Goal: Task Accomplishment & Management: Manage account settings

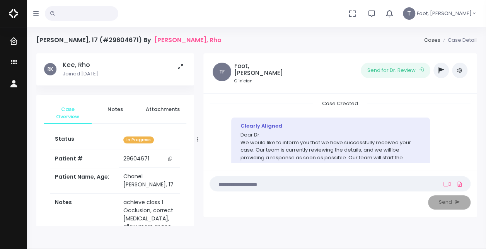
scroll to position [56, 0]
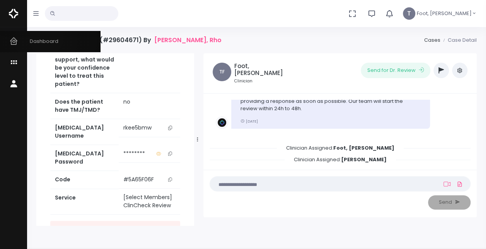
click at [46, 39] on span "Dashboard" at bounding box center [39, 41] width 38 height 7
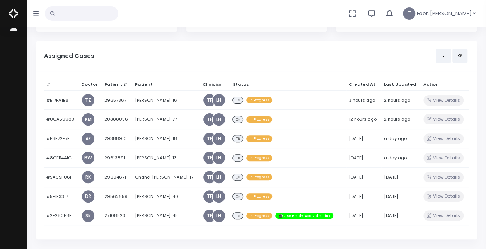
scroll to position [56, 0]
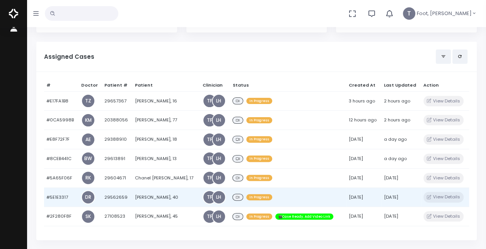
click at [147, 196] on td "[PERSON_NAME], 40" at bounding box center [166, 197] width 68 height 19
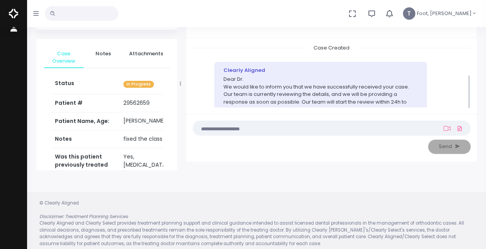
scroll to position [56, 0]
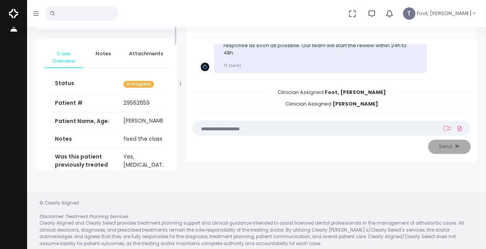
drag, startPoint x: 177, startPoint y: 41, endPoint x: 177, endPoint y: 70, distance: 29.4
click at [177, 70] on div "[PERSON_NAME] Joined [DATE] Case Overview Notes Attachments Status In Progress …" at bounding box center [107, 84] width 150 height 172
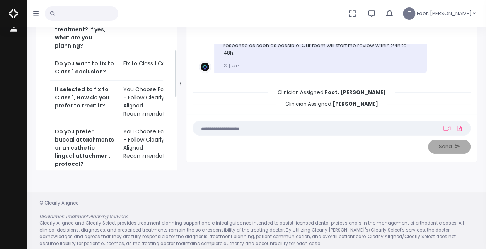
click at [174, 44] on div "[PERSON_NAME] Joined [DATE] Case Overview Notes Attachments Status In Progress …" at bounding box center [106, 112] width 141 height 601
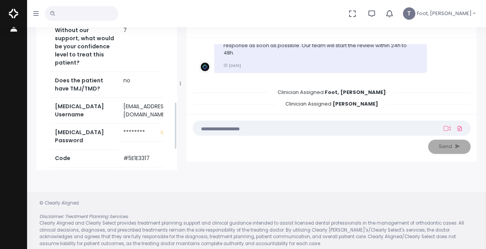
click at [39, 16] on button "button" at bounding box center [36, 13] width 18 height 27
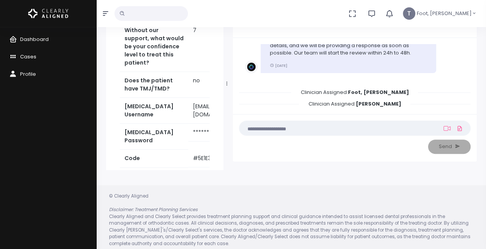
click at [28, 56] on span "Cases" at bounding box center [28, 56] width 16 height 7
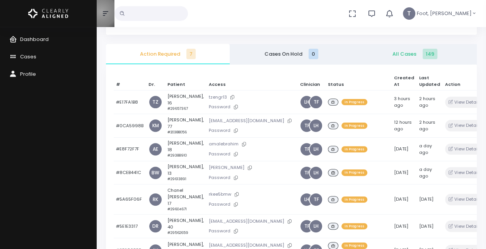
click at [101, 12] on button "button" at bounding box center [106, 13] width 18 height 27
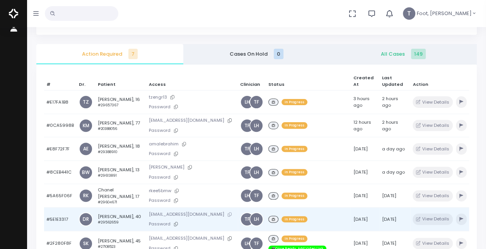
click at [228, 213] on icon at bounding box center [230, 214] width 4 height 4
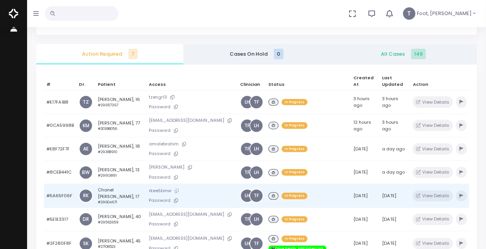
click at [175, 189] on icon at bounding box center [177, 191] width 4 height 4
click at [107, 189] on td "Chanel Chartier, 17 #29604671" at bounding box center [120, 196] width 51 height 24
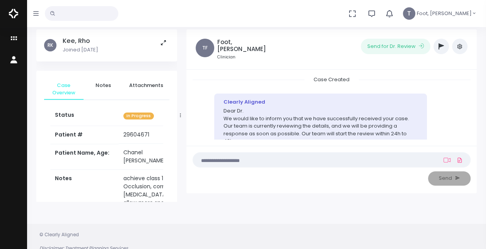
scroll to position [17, 0]
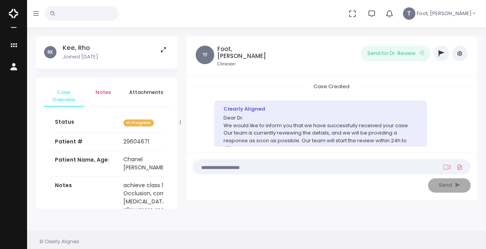
click at [112, 94] on span "Notes" at bounding box center [103, 93] width 27 height 8
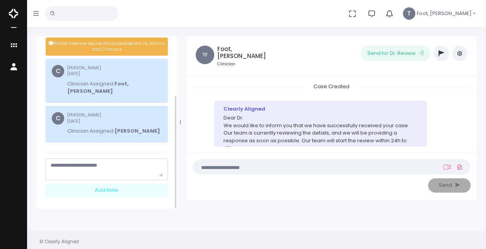
scroll to position [89, 0]
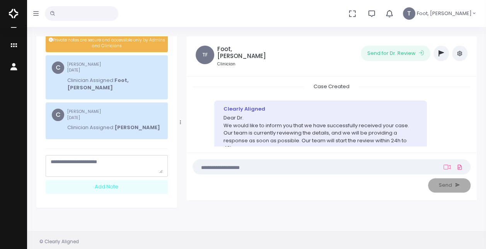
click at [111, 159] on textarea "scrollable content" at bounding box center [107, 165] width 112 height 15
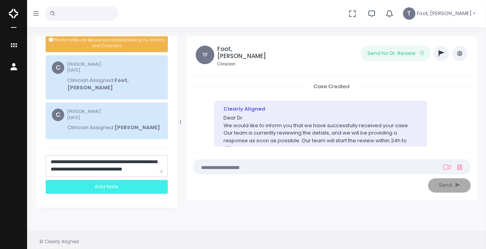
type textarea "**********"
click at [123, 182] on div "Add Note" at bounding box center [107, 187] width 122 height 14
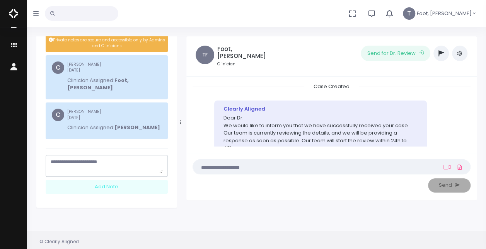
scroll to position [0, 0]
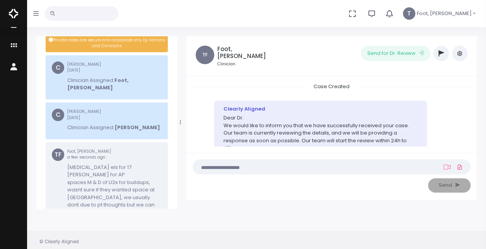
click at [440, 53] on icon "button" at bounding box center [440, 53] width 5 height 6
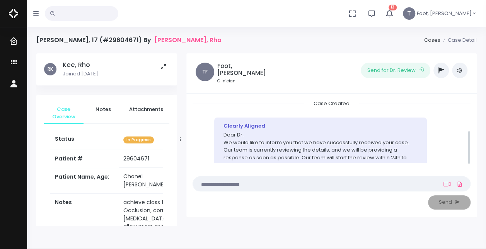
scroll to position [56, 0]
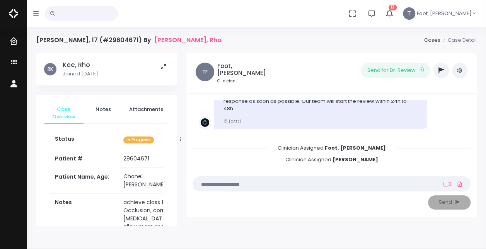
click at [444, 67] on button "button" at bounding box center [440, 70] width 15 height 15
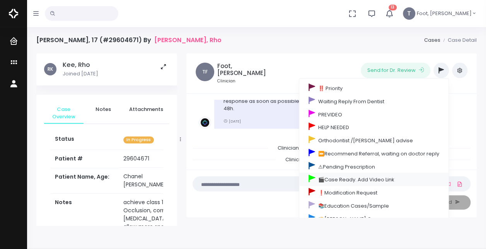
click at [344, 178] on link "🎬Case Ready. Add Video Link" at bounding box center [373, 179] width 149 height 13
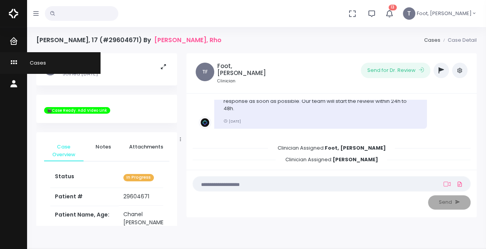
click at [13, 62] on icon "scrollable content" at bounding box center [14, 63] width 11 height 10
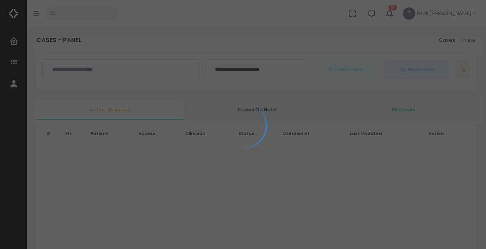
click at [411, 12] on div at bounding box center [243, 124] width 486 height 249
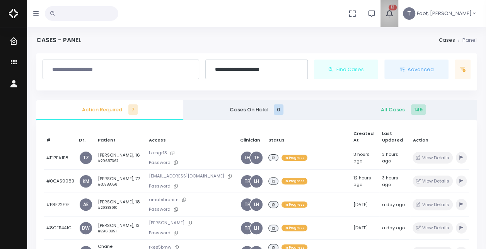
click at [394, 14] on icon "button" at bounding box center [389, 13] width 9 height 9
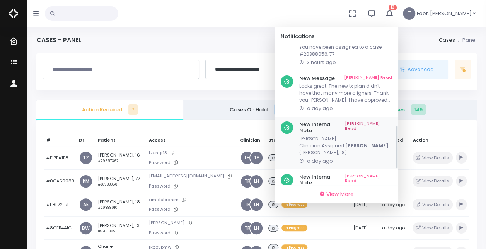
scroll to position [302, 0]
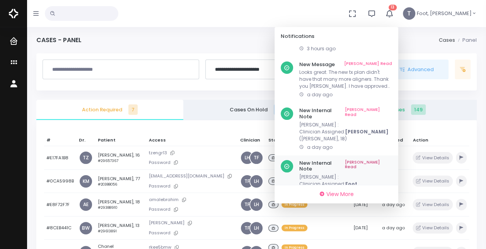
click at [392, 160] on link "[PERSON_NAME] Read" at bounding box center [368, 166] width 47 height 12
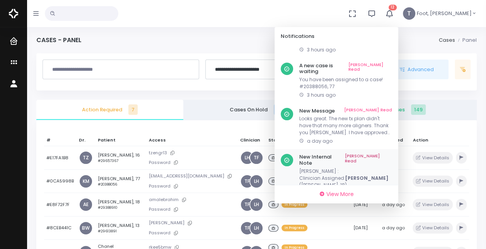
click at [392, 154] on link "[PERSON_NAME] Read" at bounding box center [368, 160] width 47 height 12
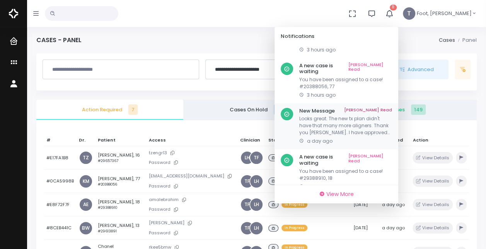
scroll to position [210, 0]
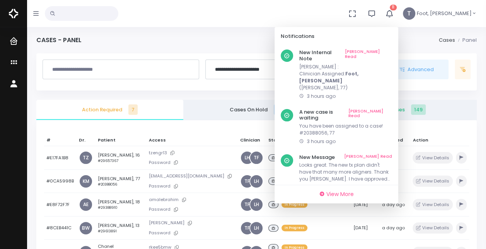
click at [390, 200] on link "[PERSON_NAME] Read" at bounding box center [370, 206] width 44 height 12
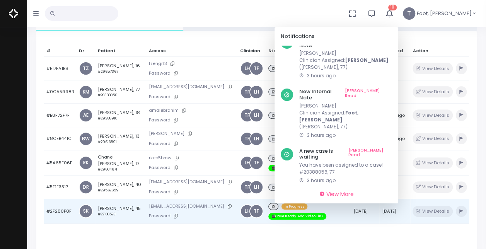
scroll to position [116, 0]
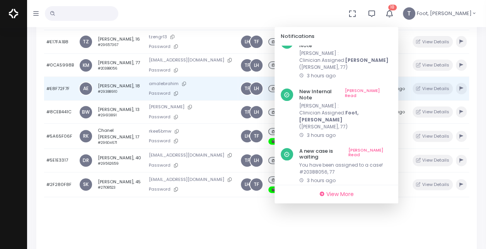
click at [107, 85] on td "[PERSON_NAME], 18 #29388910" at bounding box center [120, 89] width 51 height 24
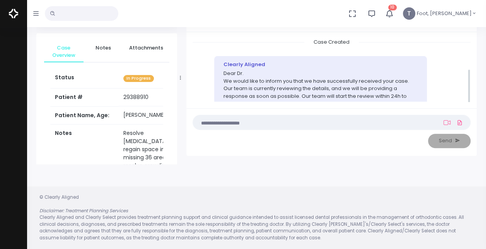
scroll to position [56, 0]
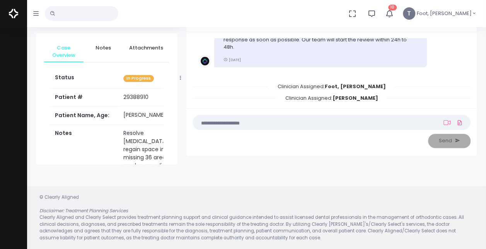
drag, startPoint x: 144, startPoint y: 98, endPoint x: 118, endPoint y: 99, distance: 25.9
click at [119, 99] on td "29388910" at bounding box center [149, 98] width 61 height 18
copy td "29388910"
click at [17, 13] on img at bounding box center [13, 13] width 9 height 16
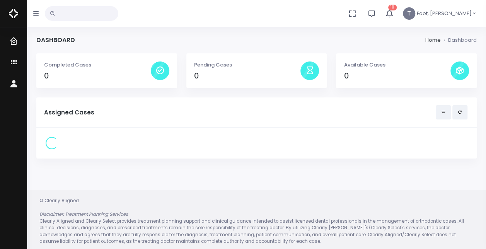
click at [394, 14] on icon "button" at bounding box center [389, 13] width 9 height 9
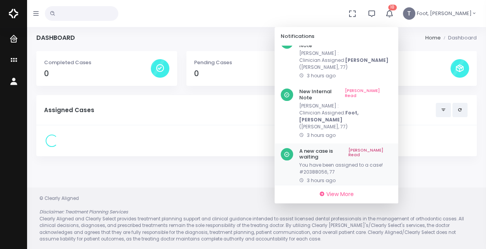
scroll to position [3, 0]
click at [392, 148] on link "[PERSON_NAME] Read" at bounding box center [370, 154] width 44 height 12
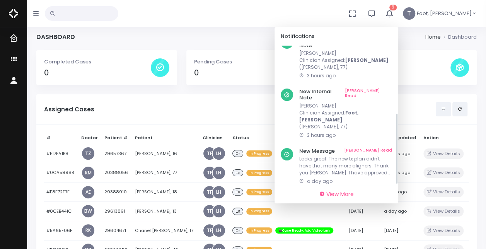
scroll to position [131, 0]
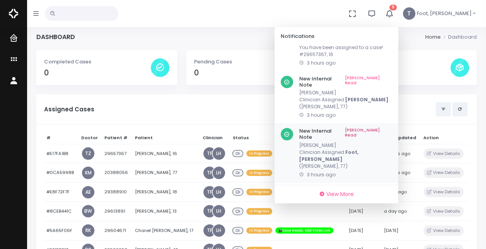
click at [392, 128] on link "[PERSON_NAME] Read" at bounding box center [368, 134] width 47 height 12
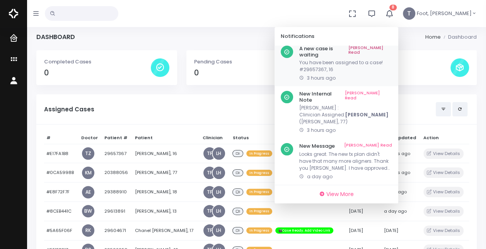
scroll to position [85, 0]
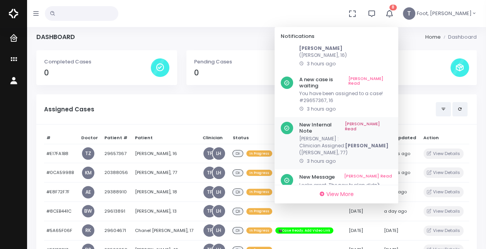
click at [392, 122] on link "[PERSON_NAME] Read" at bounding box center [368, 128] width 47 height 12
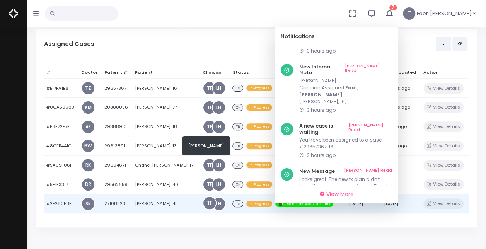
scroll to position [80, 0]
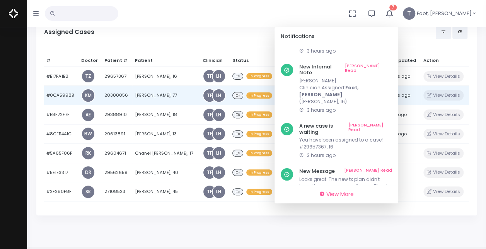
click at [152, 94] on td "[PERSON_NAME], 77" at bounding box center [166, 95] width 68 height 19
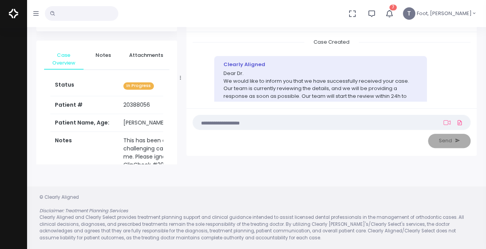
scroll to position [56, 0]
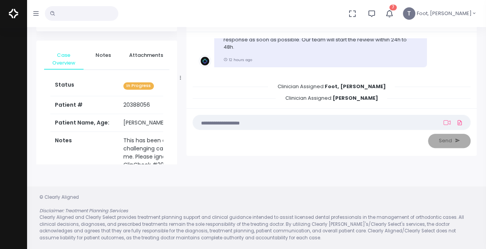
drag, startPoint x: 153, startPoint y: 99, endPoint x: 115, endPoint y: 98, distance: 38.3
click at [119, 98] on td "20388056" at bounding box center [152, 105] width 66 height 18
copy td "20388056"
click at [36, 15] on icon "button" at bounding box center [35, 13] width 5 height 6
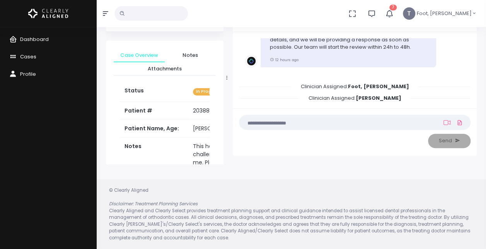
click at [36, 58] on link "Cases" at bounding box center [48, 56] width 97 height 17
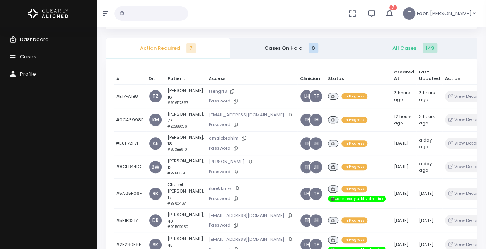
click at [394, 15] on icon "button" at bounding box center [389, 13] width 9 height 9
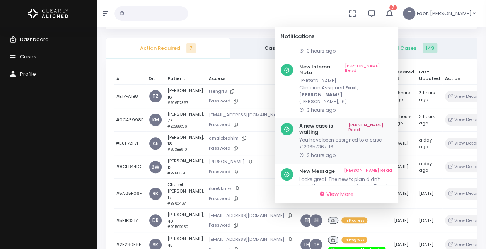
click at [392, 123] on link "[PERSON_NAME] Read" at bounding box center [370, 129] width 44 height 12
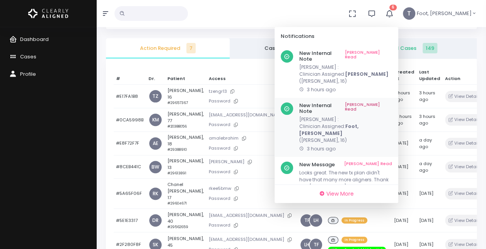
click at [392, 102] on link "[PERSON_NAME] Read" at bounding box center [368, 108] width 47 height 12
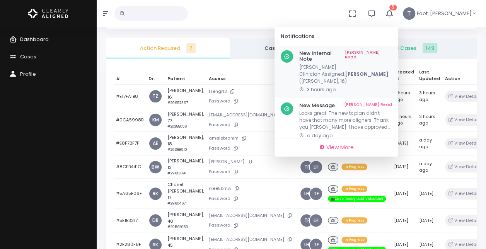
click at [392, 52] on link "[PERSON_NAME] Read" at bounding box center [368, 56] width 47 height 12
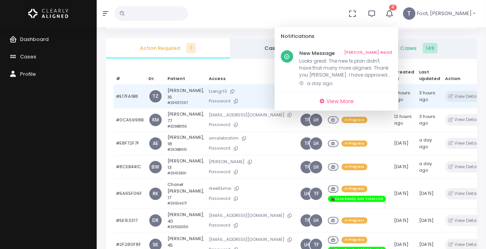
click at [182, 96] on td "[PERSON_NAME], 16 #29657367" at bounding box center [185, 97] width 41 height 24
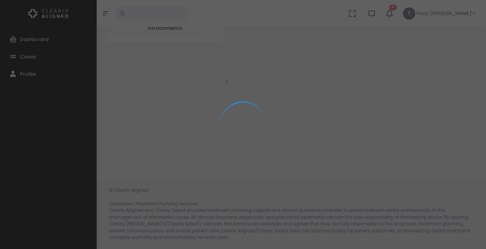
scroll to position [61, 0]
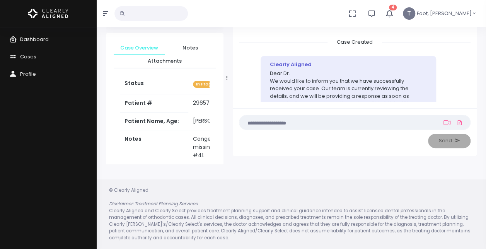
click at [201, 103] on td "29657367" at bounding box center [218, 103] width 61 height 18
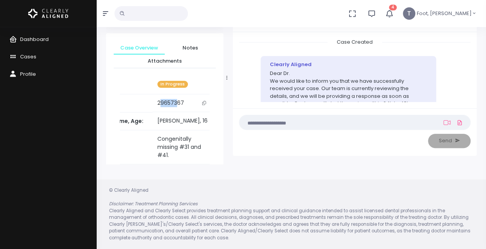
click at [189, 104] on td "29657367" at bounding box center [183, 103] width 61 height 18
drag, startPoint x: 189, startPoint y: 104, endPoint x: 200, endPoint y: 102, distance: 11.9
click at [202, 102] on icon "scrollable content" at bounding box center [204, 103] width 4 height 4
copy td "29657367"
click at [29, 55] on span "Cases" at bounding box center [28, 56] width 16 height 7
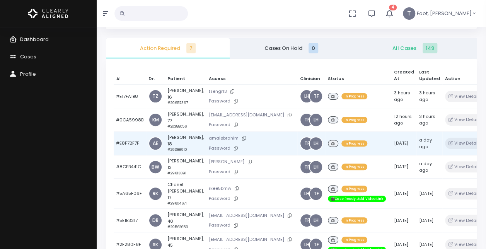
scroll to position [100, 0]
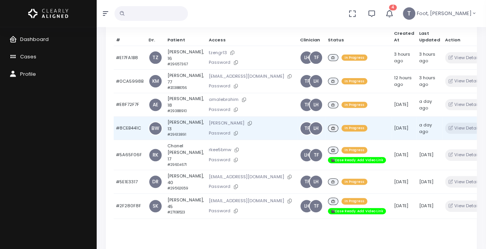
click at [170, 132] on td "[PERSON_NAME], 13 #29613891" at bounding box center [185, 128] width 41 height 24
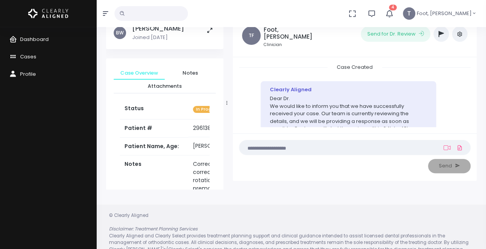
scroll to position [61, 0]
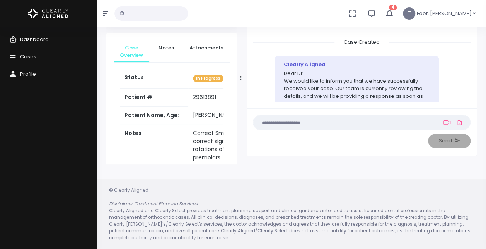
drag, startPoint x: 226, startPoint y: 80, endPoint x: 240, endPoint y: 81, distance: 13.9
click at [240, 81] on div at bounding box center [241, 77] width 4 height 169
click at [214, 100] on td "29613891" at bounding box center [219, 98] width 63 height 18
drag, startPoint x: 213, startPoint y: 97, endPoint x: 187, endPoint y: 99, distance: 25.6
click at [188, 99] on td "29613891" at bounding box center [219, 98] width 63 height 18
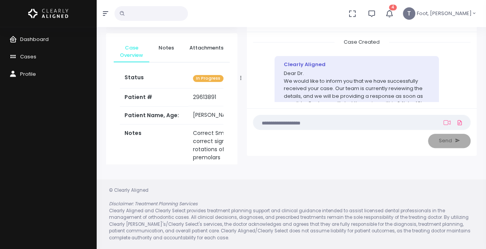
copy td "29613891"
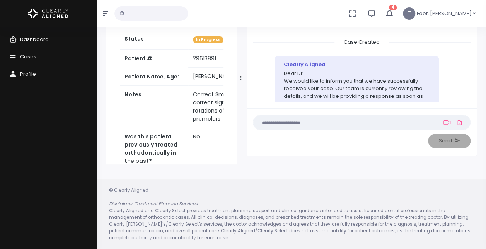
click at [104, 15] on icon "button" at bounding box center [105, 13] width 5 height 5
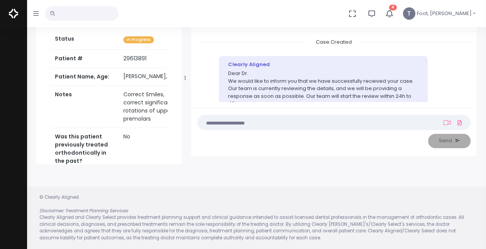
drag, startPoint x: 171, startPoint y: 78, endPoint x: 185, endPoint y: 79, distance: 13.9
click at [185, 79] on icon at bounding box center [184, 77] width 1 height 5
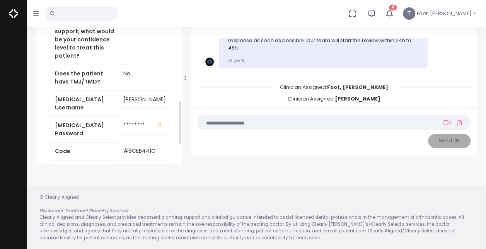
scroll to position [425, 0]
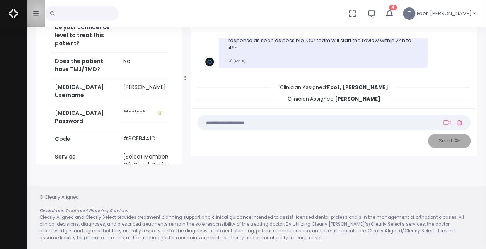
click at [38, 11] on icon "button" at bounding box center [35, 13] width 5 height 5
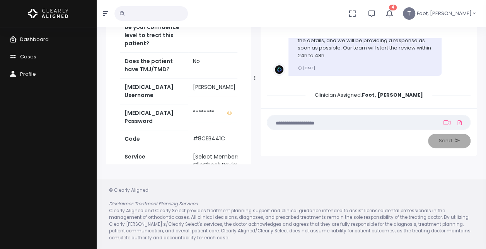
click at [43, 60] on link "Cases" at bounding box center [48, 56] width 97 height 17
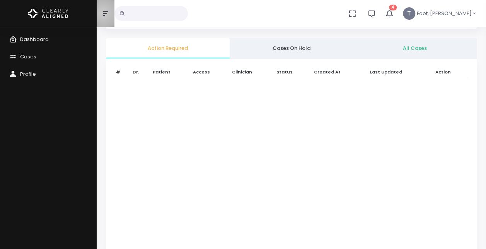
click at [104, 13] on icon "button" at bounding box center [105, 13] width 5 height 6
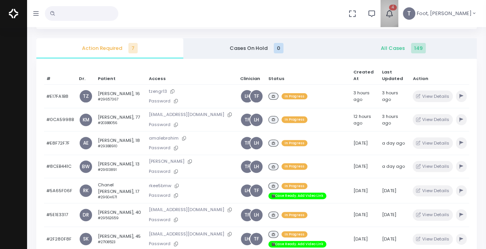
click at [394, 12] on icon "button" at bounding box center [389, 13] width 9 height 9
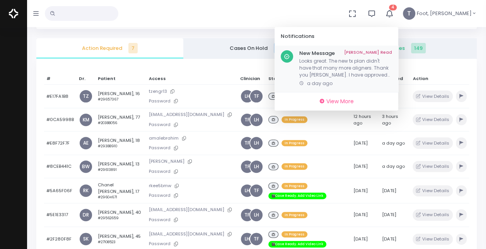
click at [382, 66] on p "Looks great. The new tx plan didn't have that many more aligners. Thank you [PE…" at bounding box center [345, 68] width 93 height 21
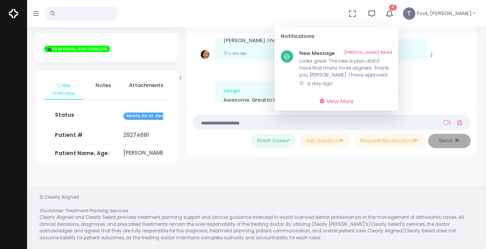
scroll to position [1056, 0]
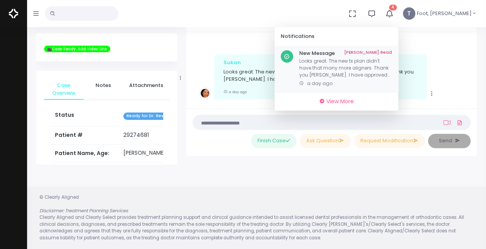
click at [392, 51] on link "[PERSON_NAME] Read" at bounding box center [368, 53] width 48 height 6
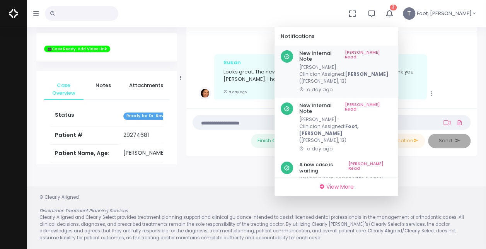
click at [392, 51] on link "[PERSON_NAME] Read" at bounding box center [368, 56] width 47 height 12
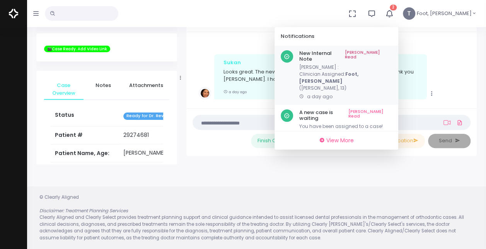
click at [392, 53] on link "[PERSON_NAME] Read" at bounding box center [368, 56] width 47 height 12
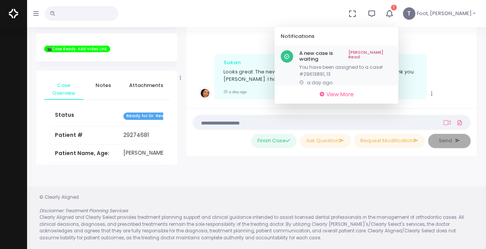
click at [392, 52] on link "[PERSON_NAME] Read" at bounding box center [370, 56] width 44 height 12
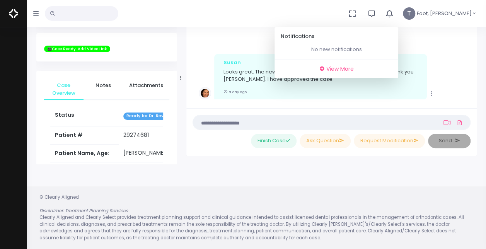
click at [394, 16] on icon "button" at bounding box center [389, 13] width 9 height 9
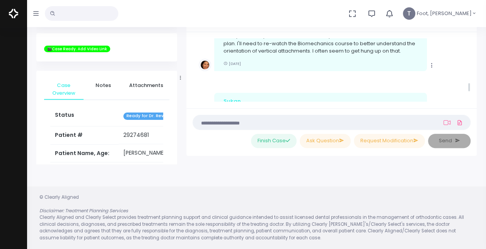
scroll to position [979, 0]
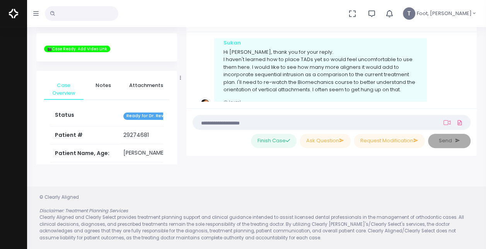
click at [18, 16] on img at bounding box center [13, 13] width 9 height 16
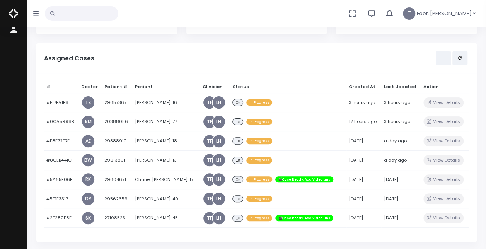
scroll to position [77, 0]
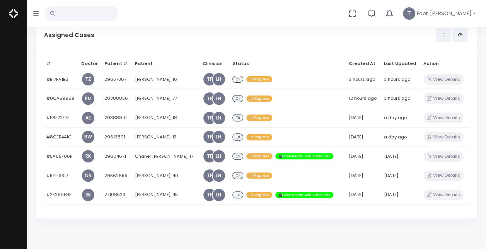
click at [40, 14] on button "button" at bounding box center [36, 13] width 18 height 27
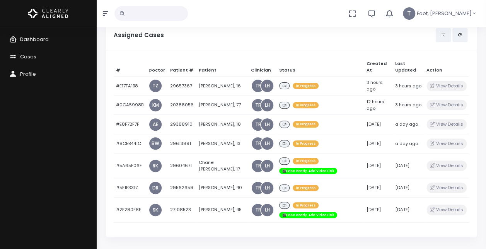
click at [38, 56] on link "Cases" at bounding box center [48, 56] width 97 height 17
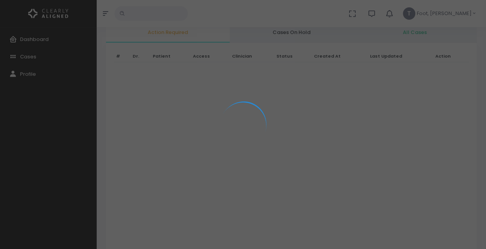
click at [106, 15] on div at bounding box center [243, 124] width 486 height 249
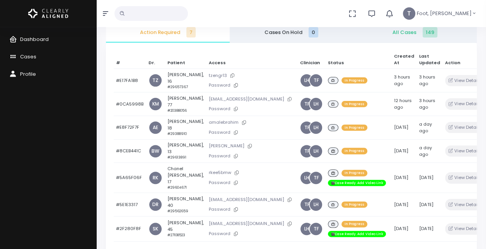
click at [109, 14] on button "button" at bounding box center [106, 13] width 18 height 27
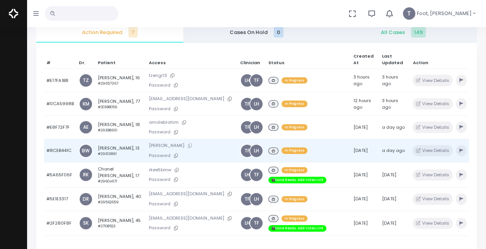
click at [188, 143] on icon at bounding box center [190, 145] width 4 height 4
drag, startPoint x: 168, startPoint y: 153, endPoint x: 171, endPoint y: 150, distance: 4.1
click at [174, 153] on icon at bounding box center [176, 155] width 4 height 4
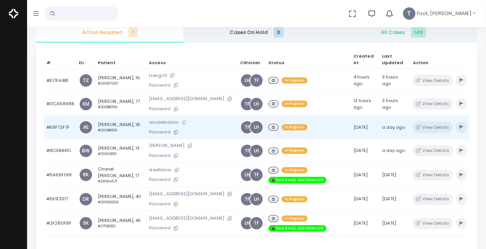
click at [182, 120] on icon at bounding box center [184, 122] width 4 height 4
click at [174, 130] on icon at bounding box center [176, 132] width 4 height 4
click at [129, 119] on td "[PERSON_NAME], 18 #29388910" at bounding box center [120, 128] width 51 height 24
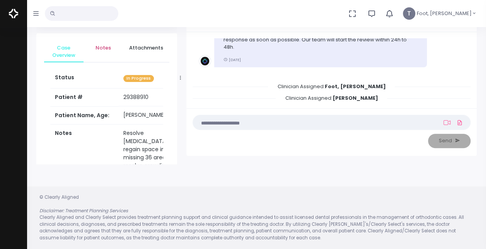
click at [109, 47] on span "Notes" at bounding box center [103, 48] width 27 height 8
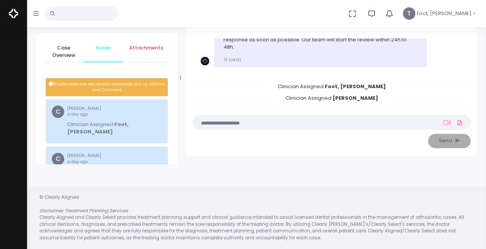
click at [145, 47] on span "Attachments" at bounding box center [146, 48] width 34 height 8
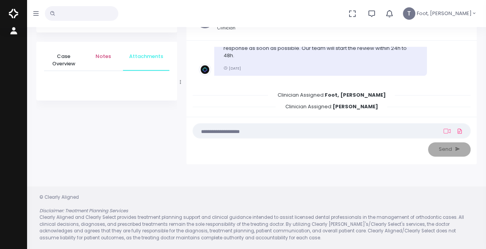
click at [105, 55] on span "Notes" at bounding box center [103, 57] width 27 height 8
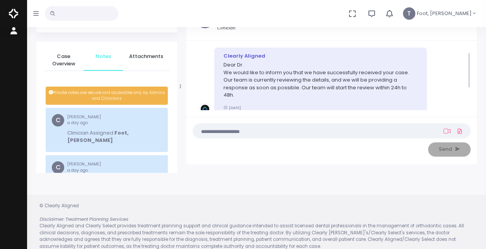
scroll to position [0, 0]
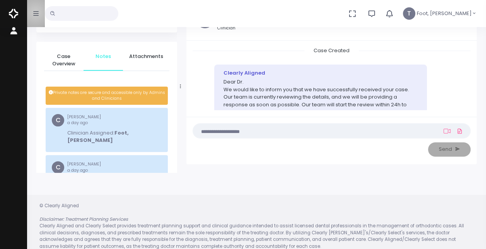
click at [36, 12] on icon "button" at bounding box center [35, 13] width 5 height 6
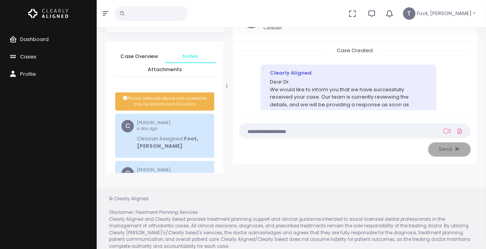
click at [29, 53] on span "Cases" at bounding box center [28, 56] width 16 height 7
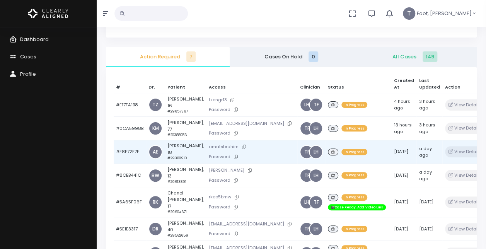
click at [172, 146] on td "[PERSON_NAME], 18 #29388910" at bounding box center [185, 152] width 41 height 24
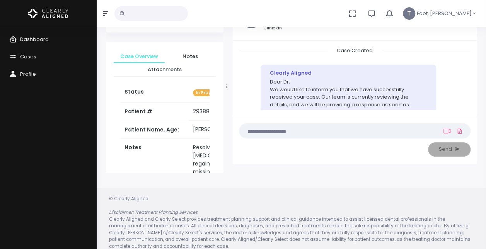
scroll to position [56, 0]
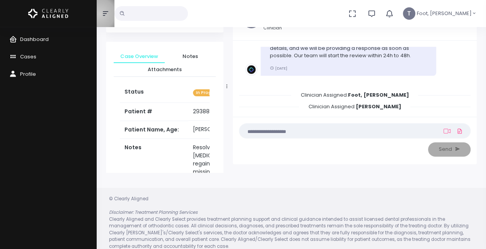
click at [100, 14] on button "button" at bounding box center [106, 13] width 18 height 27
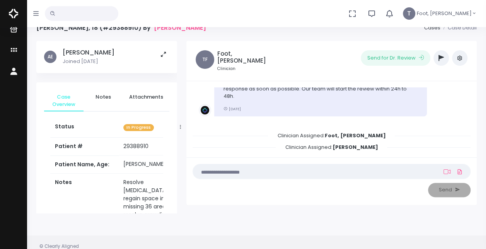
scroll to position [0, 0]
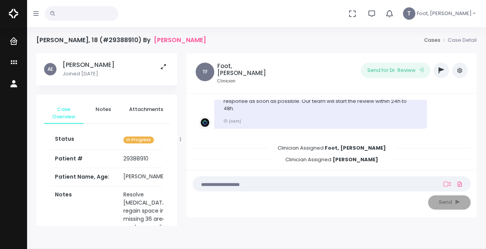
click at [435, 71] on button "button" at bounding box center [440, 70] width 15 height 15
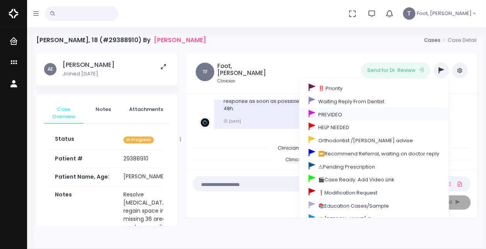
click at [367, 118] on link "PREVIDEO" at bounding box center [373, 113] width 149 height 13
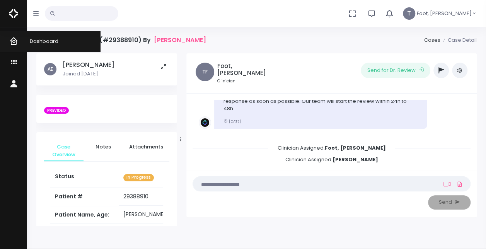
click at [17, 45] on icon "scrollable content" at bounding box center [14, 42] width 11 height 10
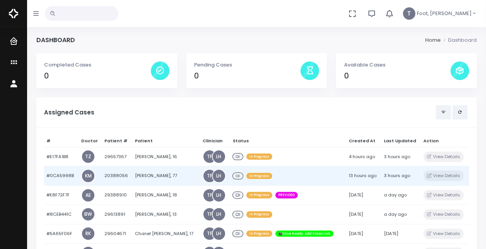
click at [166, 174] on td "[PERSON_NAME], 77" at bounding box center [166, 175] width 68 height 19
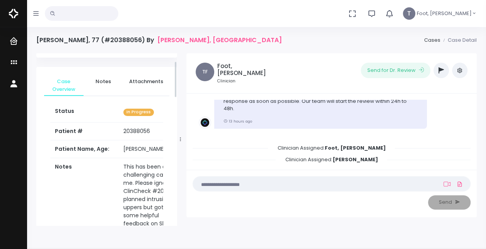
scroll to position [39, 0]
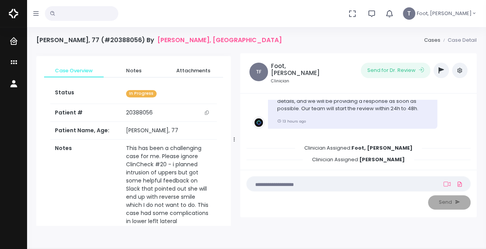
drag, startPoint x: 180, startPoint y: 140, endPoint x: 234, endPoint y: 131, distance: 54.5
click at [234, 131] on div at bounding box center [234, 139] width 4 height 169
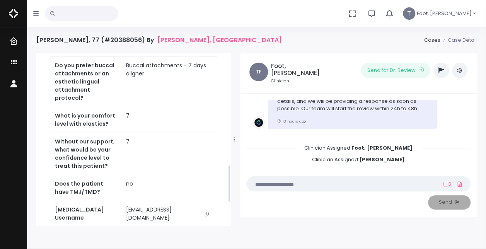
scroll to position [541, 0]
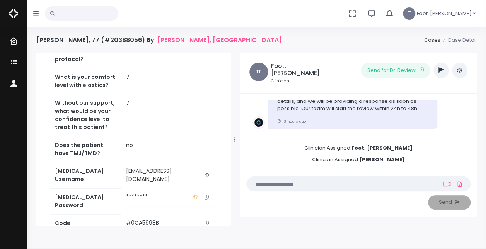
click at [210, 179] on button "scrollable content" at bounding box center [206, 175] width 11 height 16
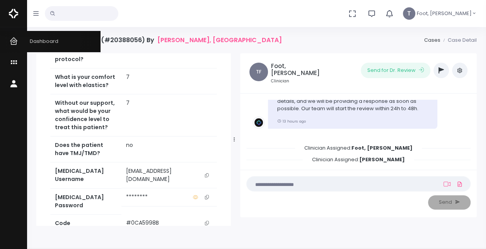
click at [31, 39] on span "Dashboard" at bounding box center [39, 41] width 38 height 7
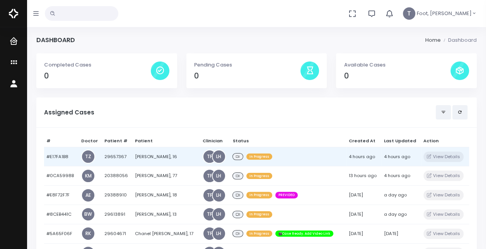
click at [155, 152] on td "[PERSON_NAME], 16" at bounding box center [166, 156] width 68 height 19
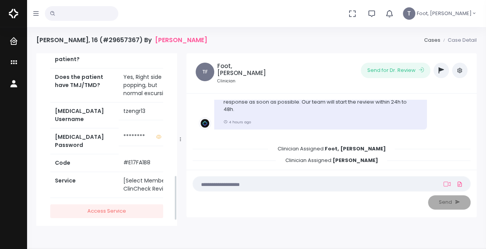
scroll to position [464, 0]
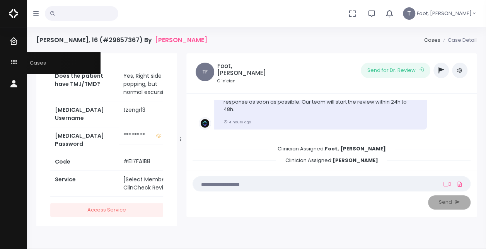
click at [11, 61] on icon "scrollable content" at bounding box center [14, 63] width 11 height 10
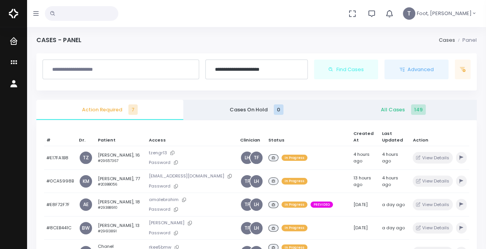
drag, startPoint x: 163, startPoint y: 153, endPoint x: 169, endPoint y: 144, distance: 10.8
click at [171, 153] on icon at bounding box center [173, 153] width 4 height 4
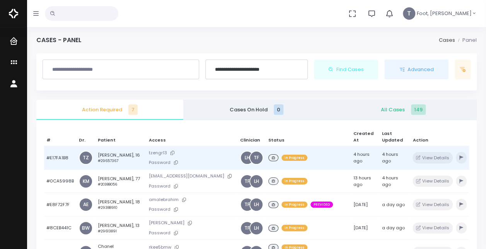
drag, startPoint x: 168, startPoint y: 164, endPoint x: 173, endPoint y: 148, distance: 16.6
click at [174, 163] on icon at bounding box center [176, 162] width 4 height 4
click at [309, 158] on div "In Progress" at bounding box center [308, 158] width 80 height 10
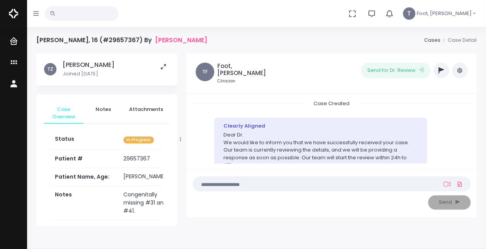
click at [444, 73] on button "button" at bounding box center [440, 70] width 15 height 15
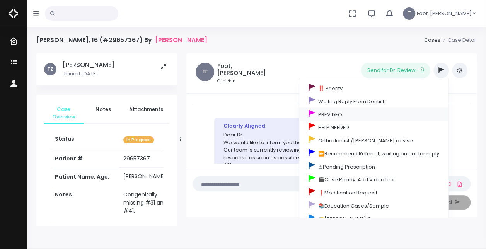
click at [349, 113] on link "PREVIDEO" at bounding box center [373, 113] width 149 height 13
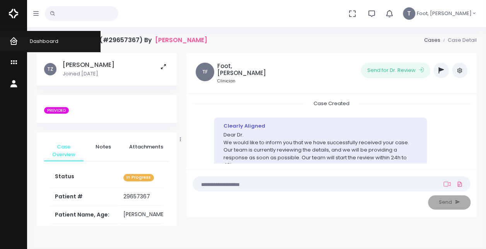
click at [18, 43] on icon "scrollable content" at bounding box center [14, 42] width 11 height 10
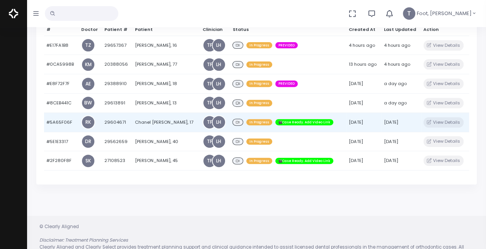
scroll to position [116, 0]
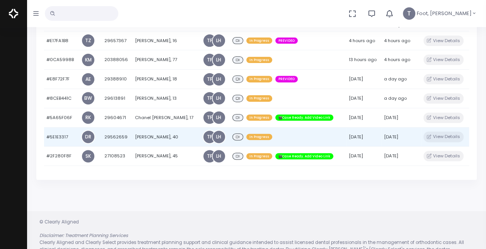
click at [169, 135] on td "[PERSON_NAME], 40" at bounding box center [166, 136] width 68 height 19
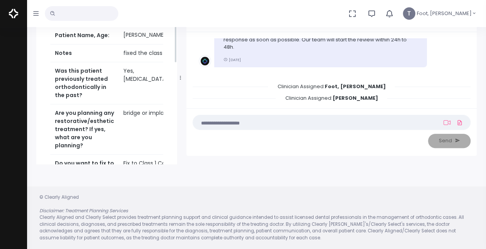
scroll to position [77, 0]
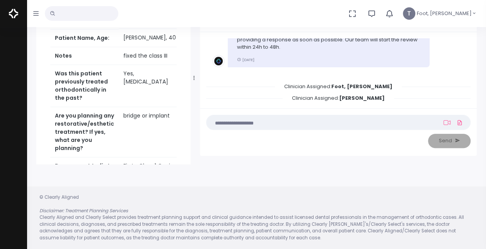
drag, startPoint x: 181, startPoint y: 75, endPoint x: 186, endPoint y: 80, distance: 7.1
click at [194, 75] on div at bounding box center [194, 77] width 4 height 169
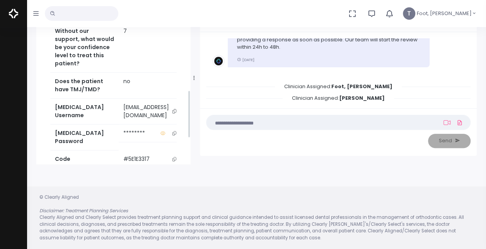
scroll to position [387, 0]
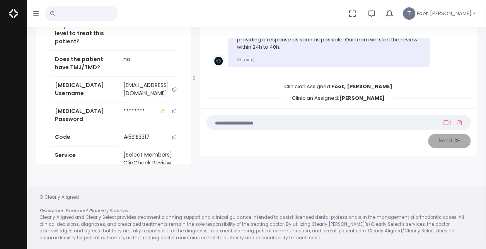
click at [166, 97] on td "[EMAIL_ADDRESS][DOMAIN_NAME]" at bounding box center [152, 90] width 66 height 26
click at [18, 13] on img at bounding box center [13, 13] width 9 height 16
